Goal: Obtain resource: Download file/media

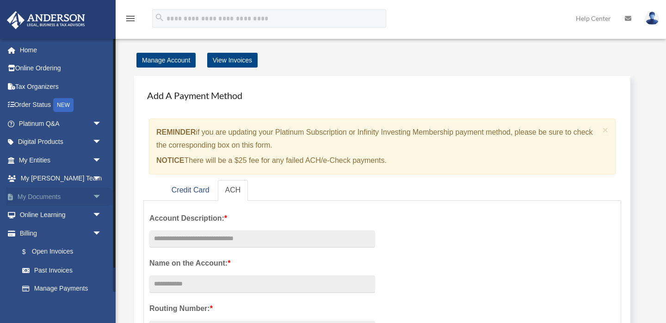
click at [64, 199] on link "My Documents arrow_drop_down" at bounding box center [60, 196] width 109 height 18
click at [97, 197] on span "arrow_drop_down" at bounding box center [101, 196] width 18 height 19
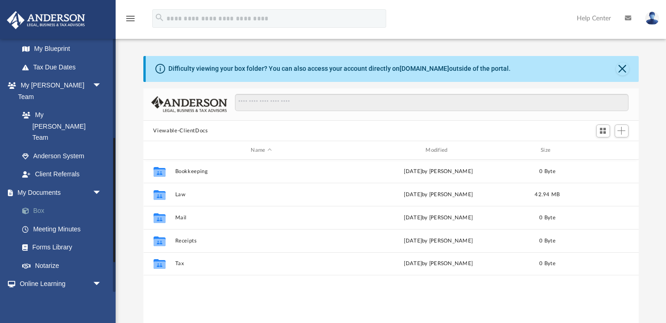
scroll to position [210, 495]
click at [57, 202] on link "Box" at bounding box center [64, 211] width 103 height 18
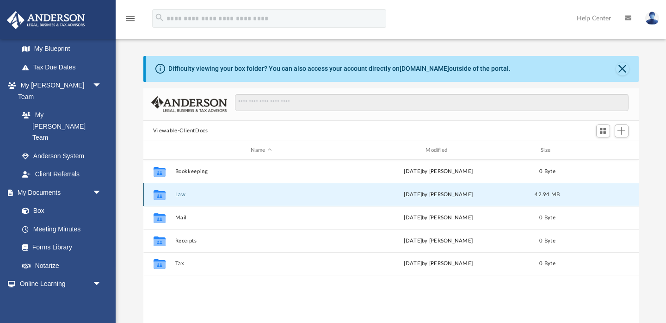
click at [186, 196] on button "Law" at bounding box center [261, 194] width 173 height 6
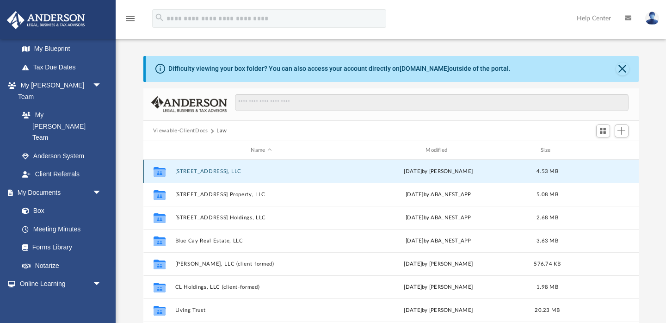
click at [263, 170] on button "115 Sycamore St, Brookville OH, LLC" at bounding box center [261, 171] width 173 height 6
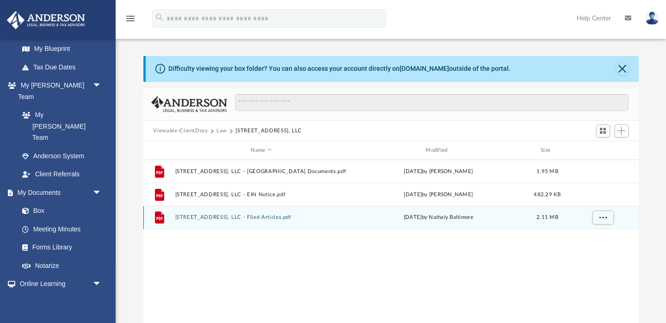
click at [254, 220] on div "File 115 Sycamore St, Brookville OH, LLC - Filed Articles.pdf Tue Aug 19 2025 b…" at bounding box center [390, 217] width 495 height 23
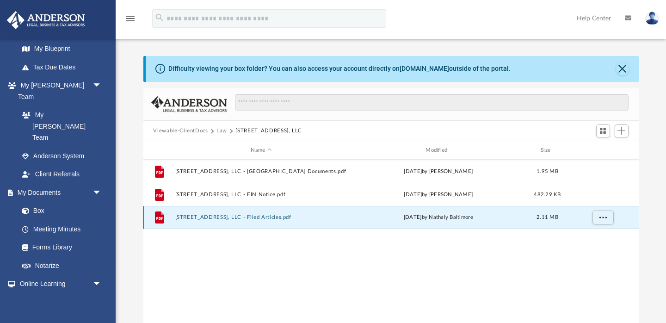
click at [254, 217] on button "115 Sycamore St, Brookville OH, LLC - Filed Articles.pdf" at bounding box center [261, 217] width 173 height 6
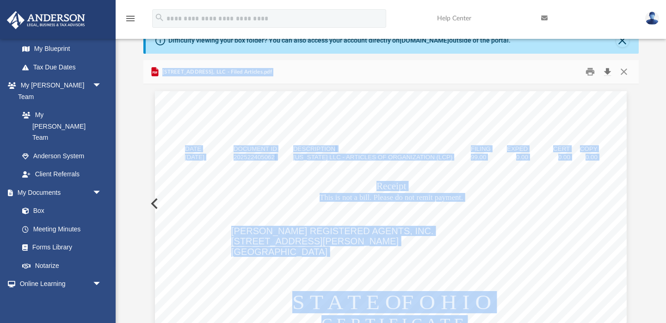
click at [610, 71] on button "Download" at bounding box center [607, 72] width 17 height 14
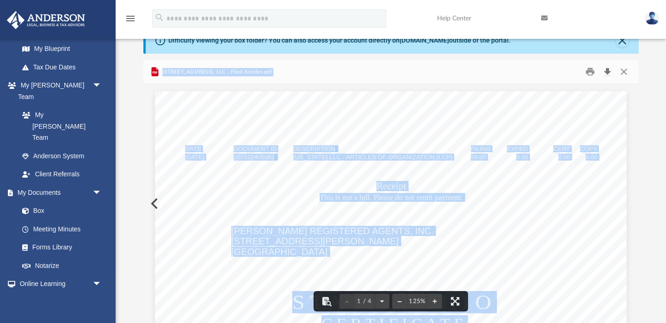
scroll to position [0, 0]
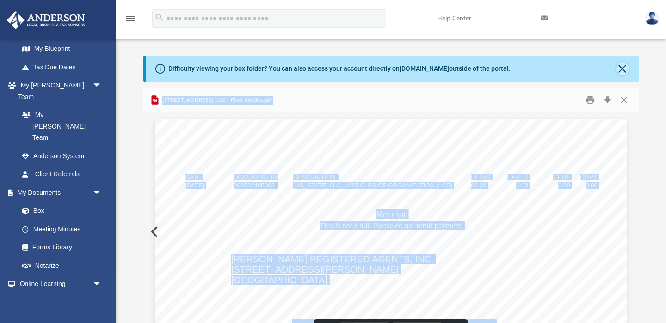
click at [619, 71] on button "Close" at bounding box center [622, 68] width 13 height 13
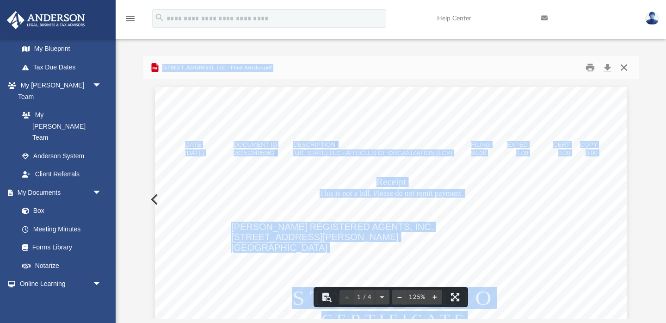
click at [621, 69] on button "Close" at bounding box center [623, 68] width 17 height 14
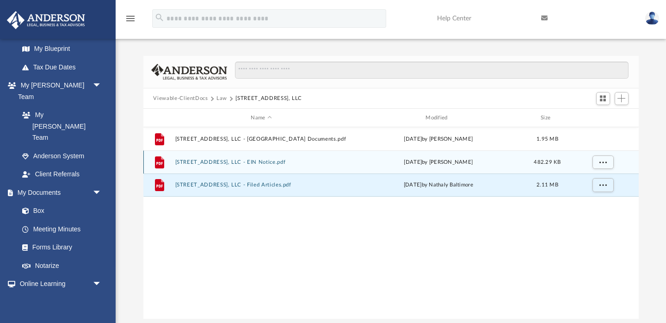
click at [279, 161] on button "115 Sycamore St, Brookville OH, LLC - EIN Notice.pdf" at bounding box center [261, 162] width 173 height 6
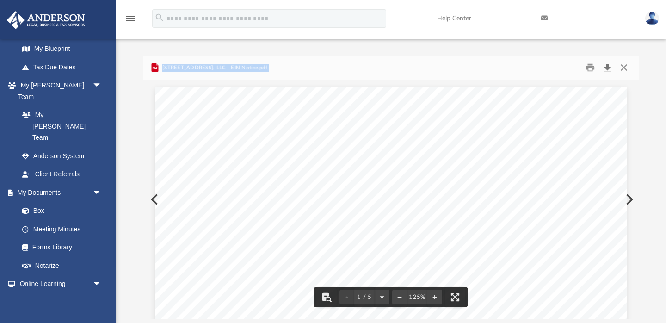
click at [601, 66] on button "Download" at bounding box center [607, 68] width 17 height 14
click at [627, 67] on button "Close" at bounding box center [623, 68] width 17 height 14
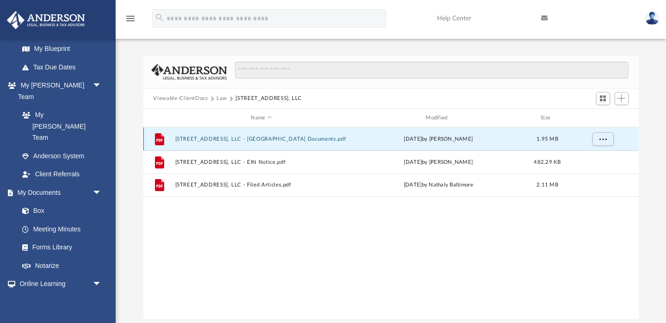
click at [276, 137] on button "115 Sycamore St, Brookville OH, LLC - Binder Documents.pdf" at bounding box center [261, 139] width 173 height 6
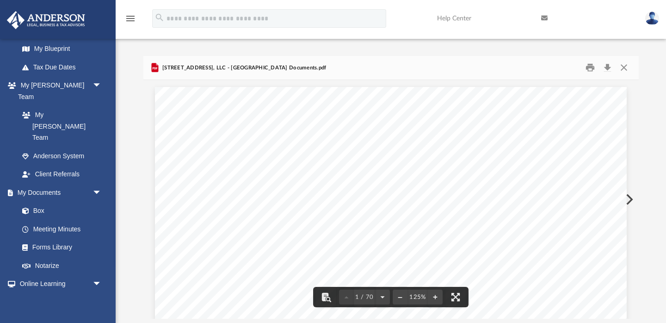
click at [140, 157] on div "Difficulty viewing your box folder? You can also access your account directly o…" at bounding box center [391, 187] width 550 height 263
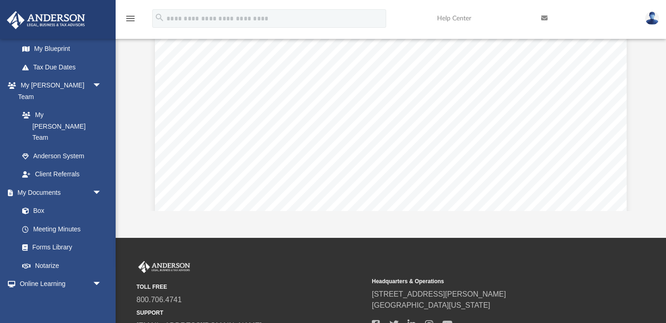
scroll to position [35884, 0]
